Goal: Obtain resource: Obtain resource

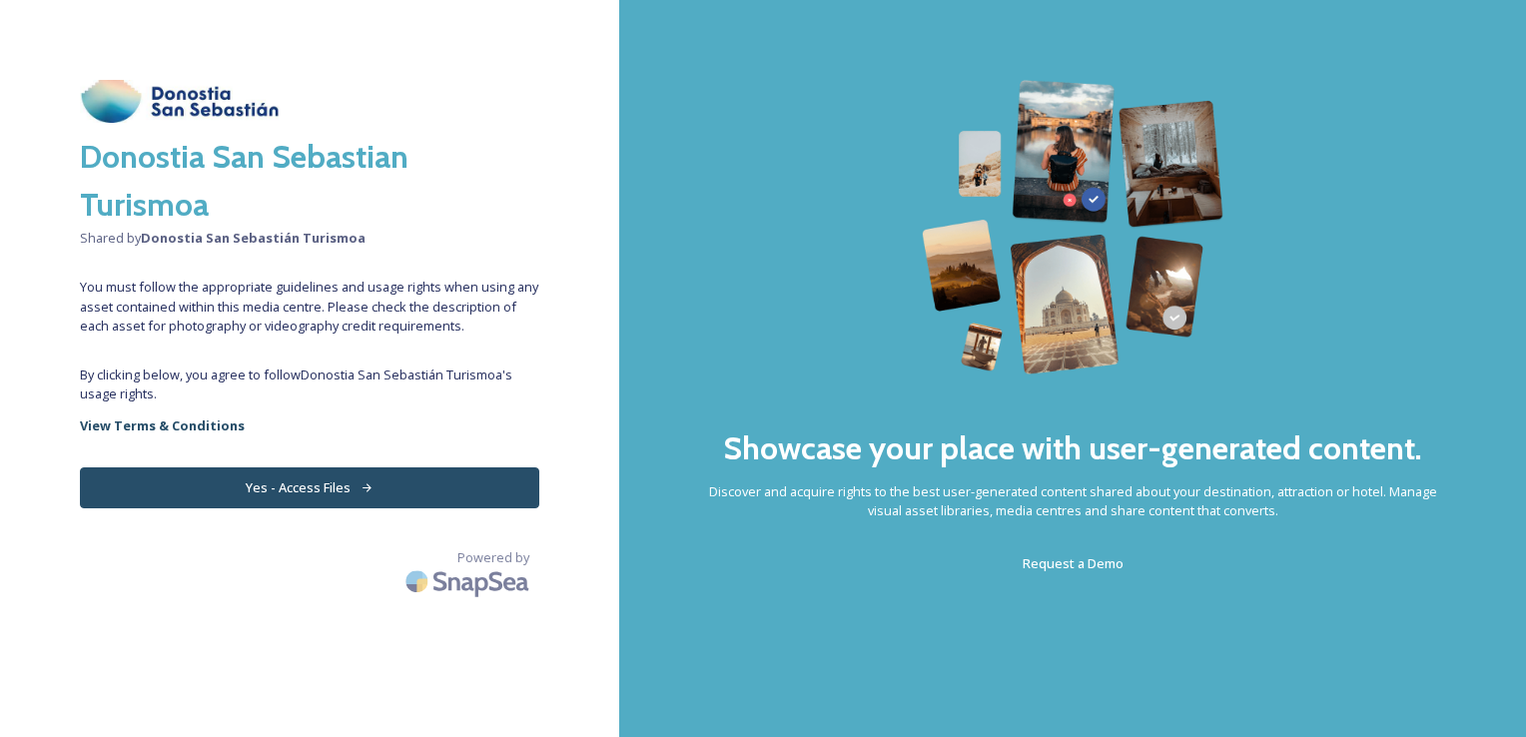
click at [261, 477] on button "Yes - Access Files" at bounding box center [309, 487] width 459 height 41
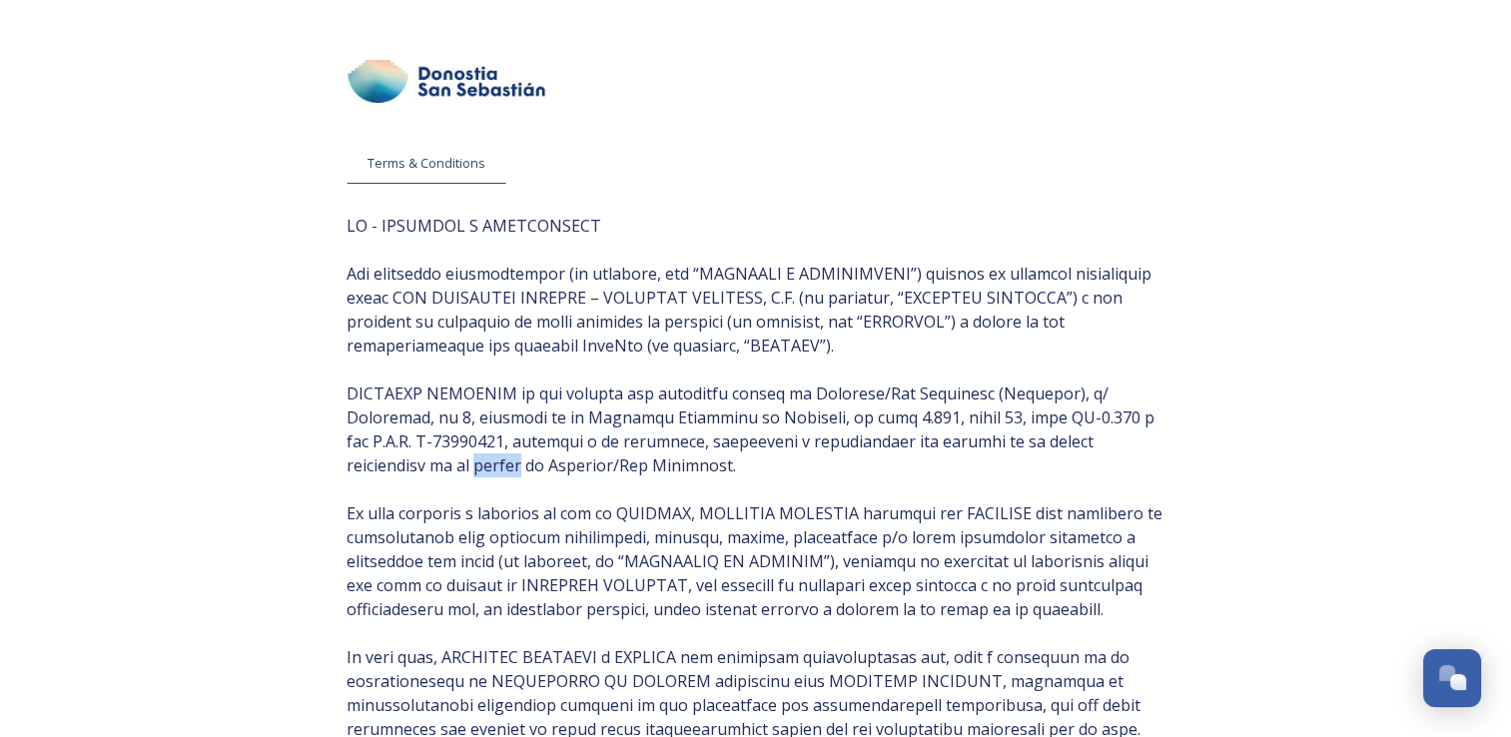
scroll to position [38, 0]
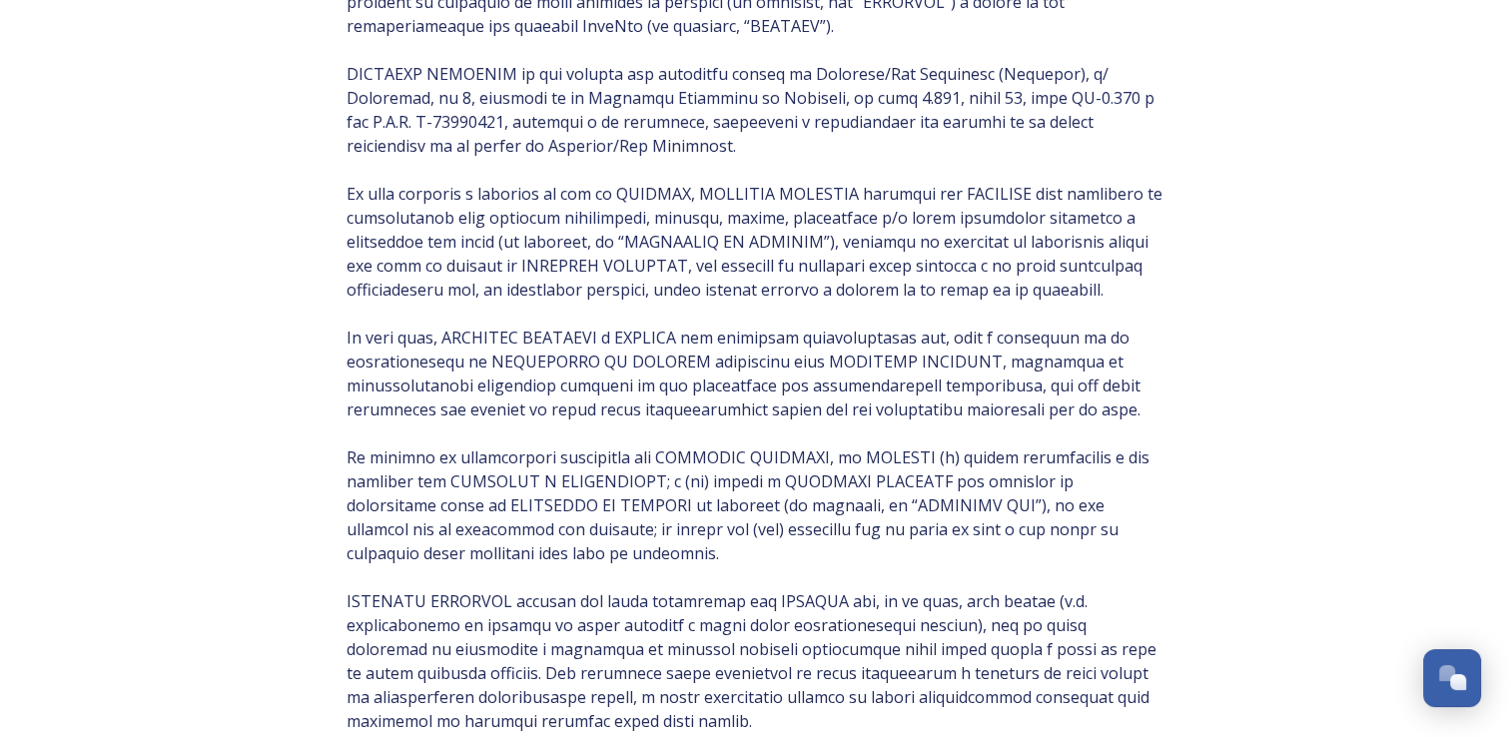
scroll to position [0, 0]
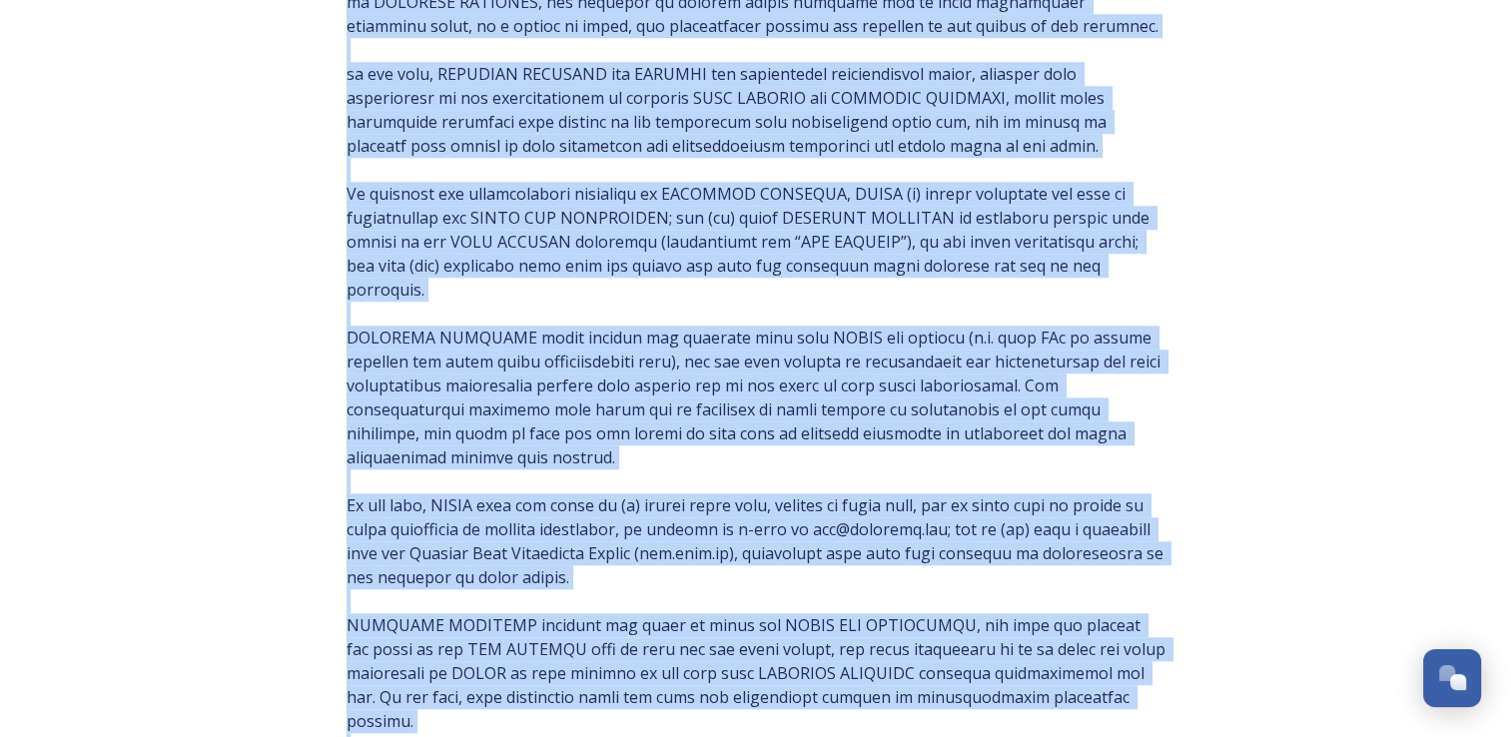
scroll to position [2047, 0]
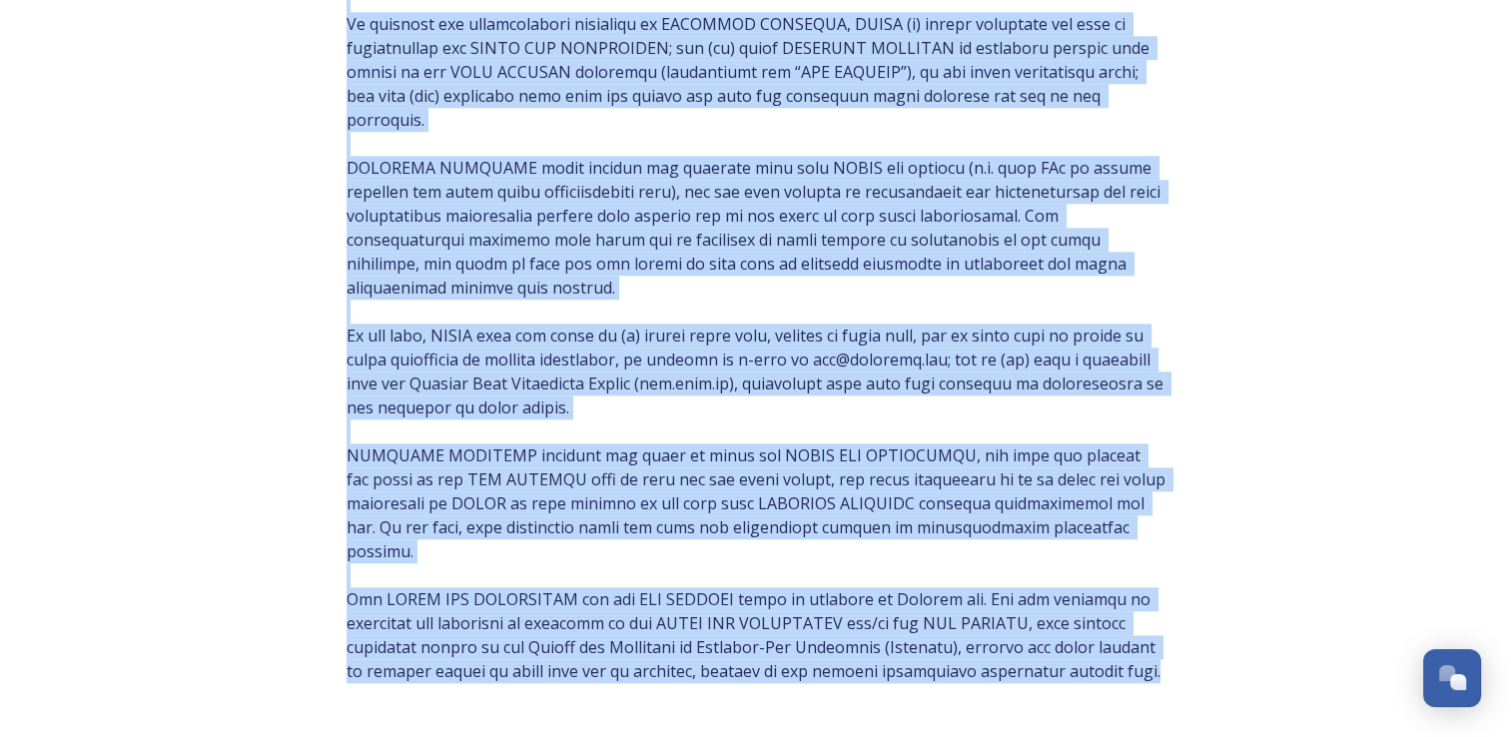
drag, startPoint x: 328, startPoint y: 219, endPoint x: 1200, endPoint y: 617, distance: 959.4
copy span "ES - TÉRMINOS Y CONDICIONES Las presentes disposiciones (en adelante, los “TÉRM…"
